Goal: Obtain resource: Download file/media

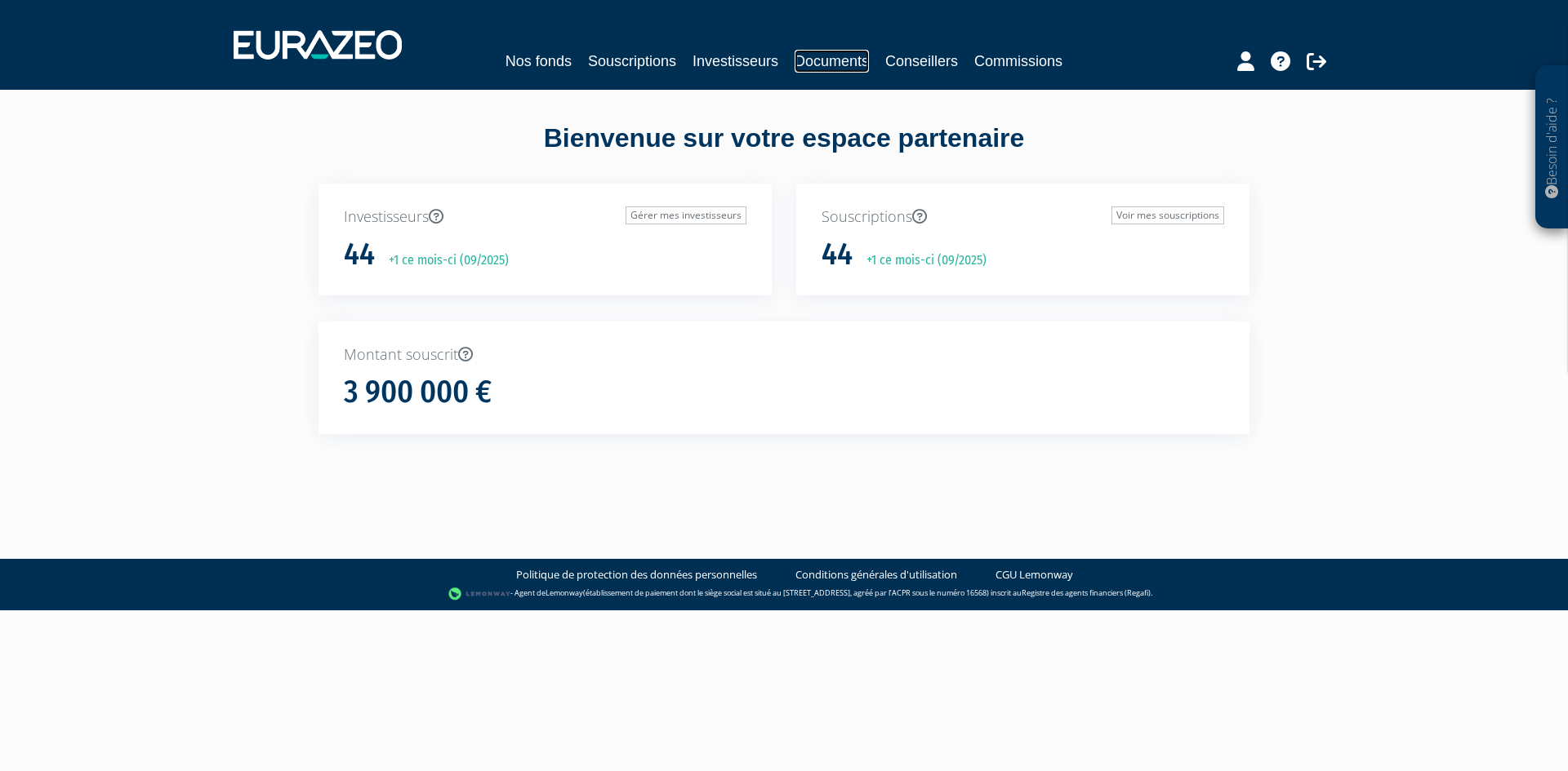
click at [828, 55] on link "Documents" at bounding box center [831, 61] width 75 height 23
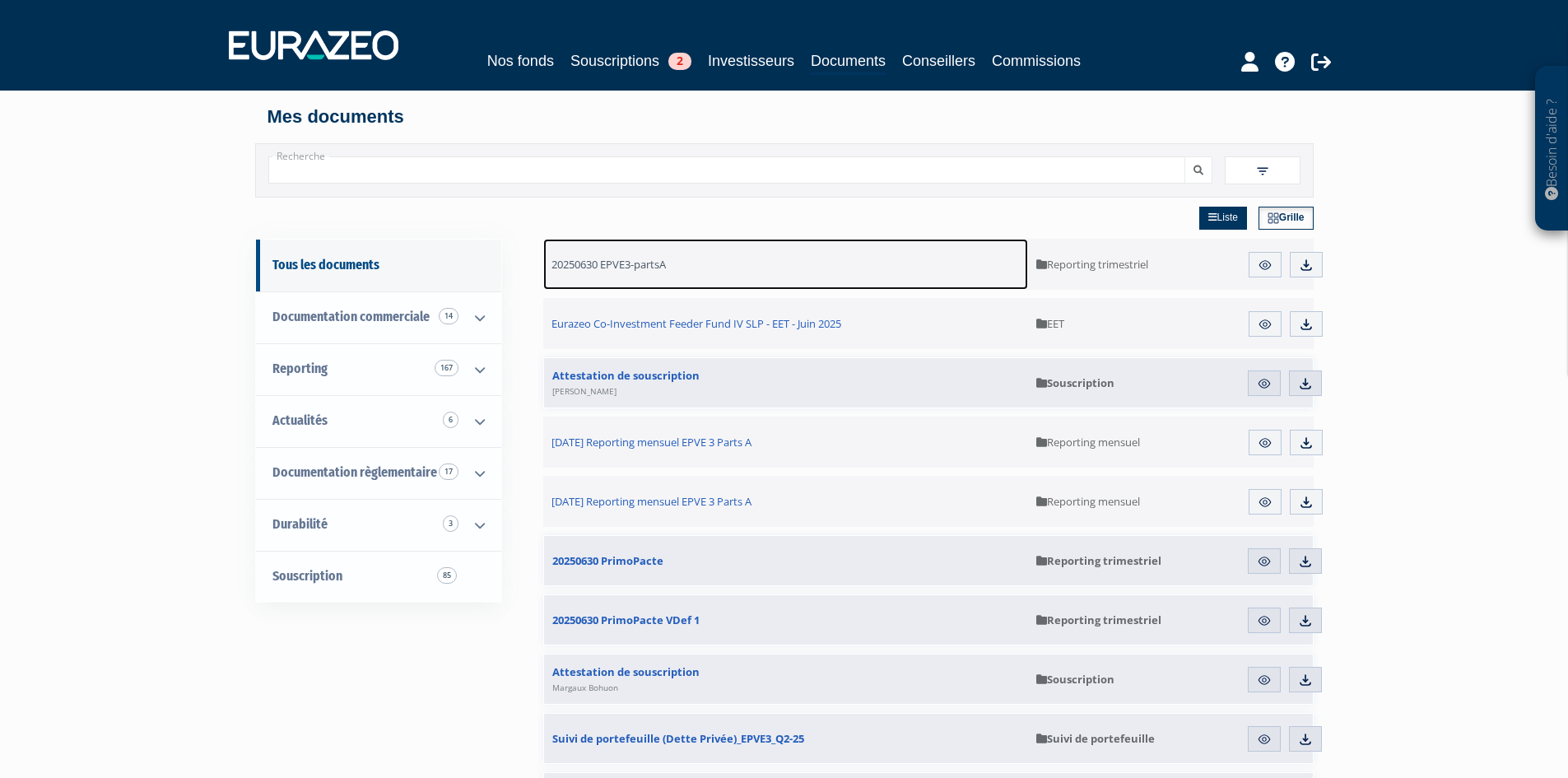
click at [630, 261] on span "20250630 EPVE3-partsA" at bounding box center [609, 264] width 114 height 15
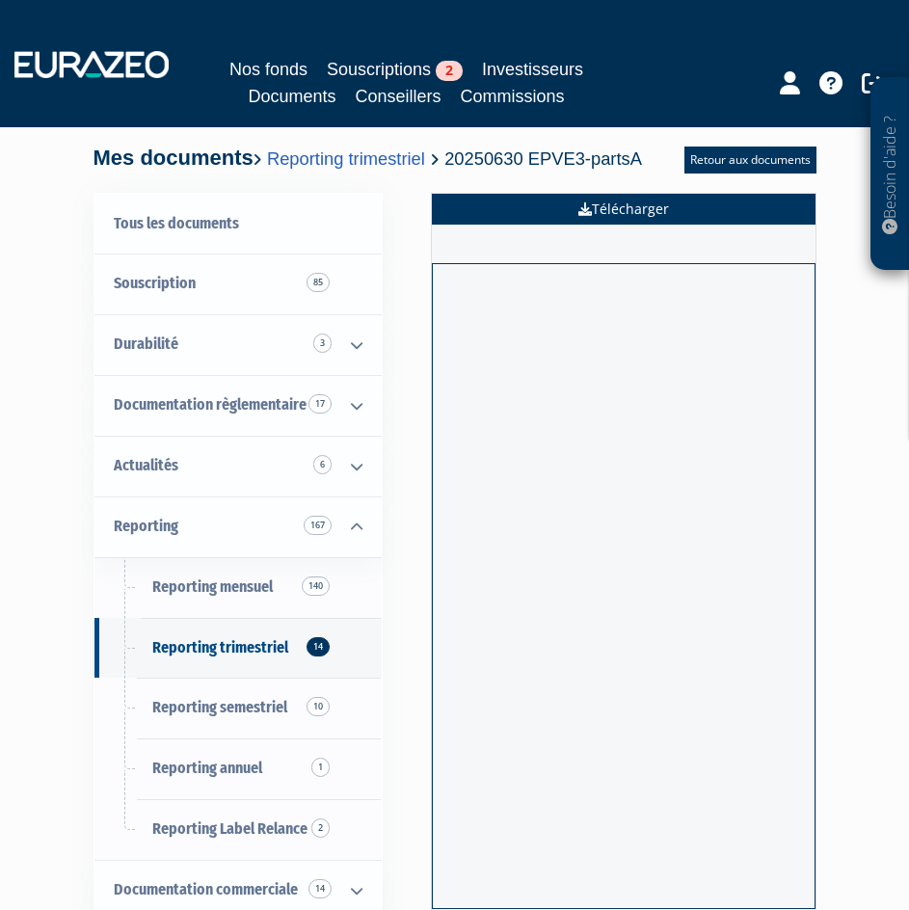
click at [627, 203] on link "Télécharger" at bounding box center [624, 209] width 384 height 31
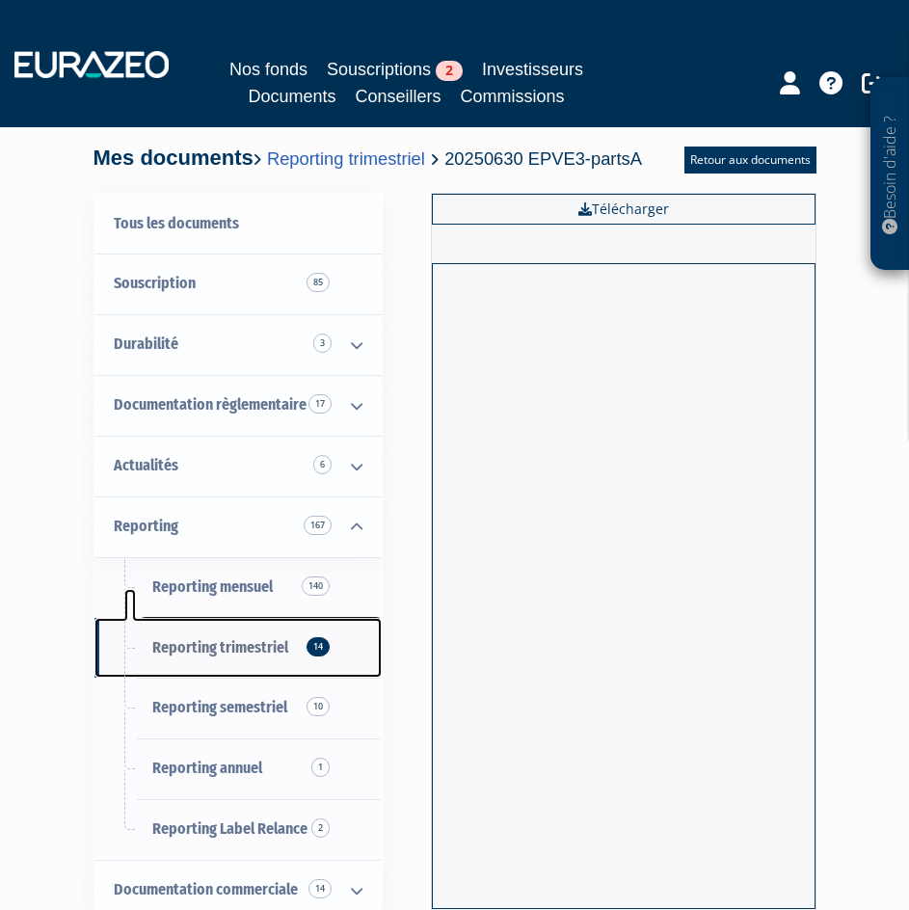
click at [222, 657] on link "Reporting trimestriel 14" at bounding box center [238, 648] width 287 height 61
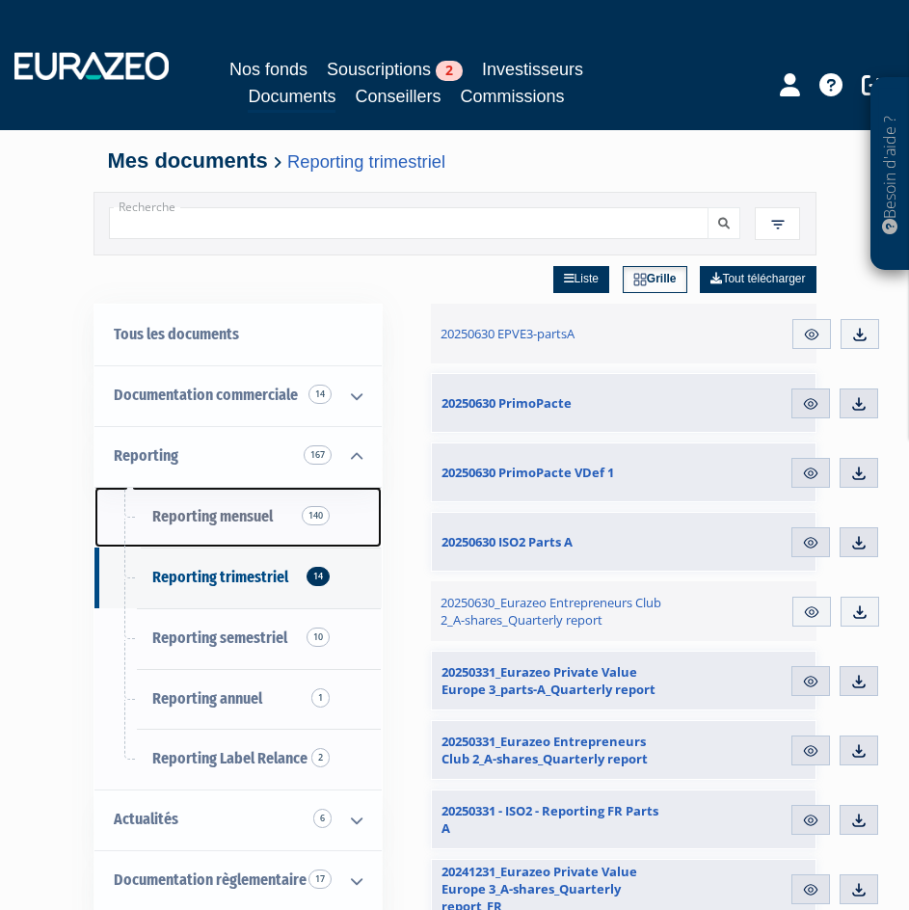
click at [271, 507] on span "Reporting mensuel 140" at bounding box center [212, 516] width 121 height 18
